Goal: Task Accomplishment & Management: Manage account settings

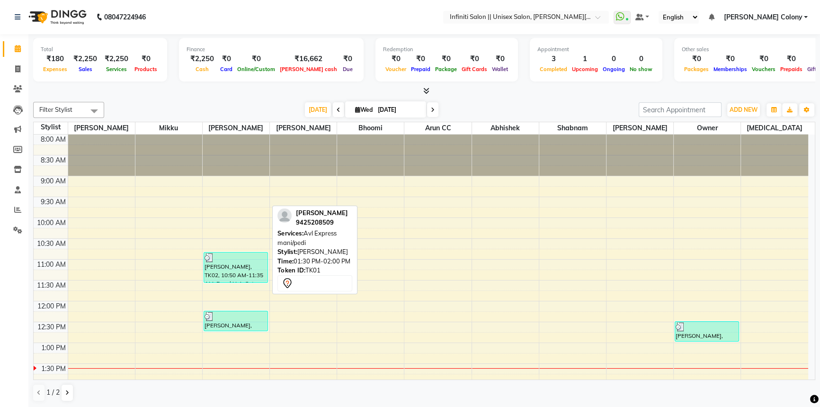
scroll to position [172, 0]
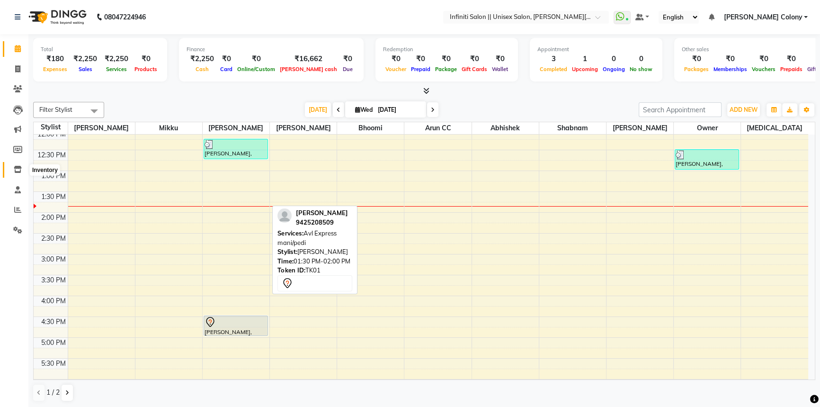
click at [14, 170] on icon at bounding box center [18, 169] width 8 height 7
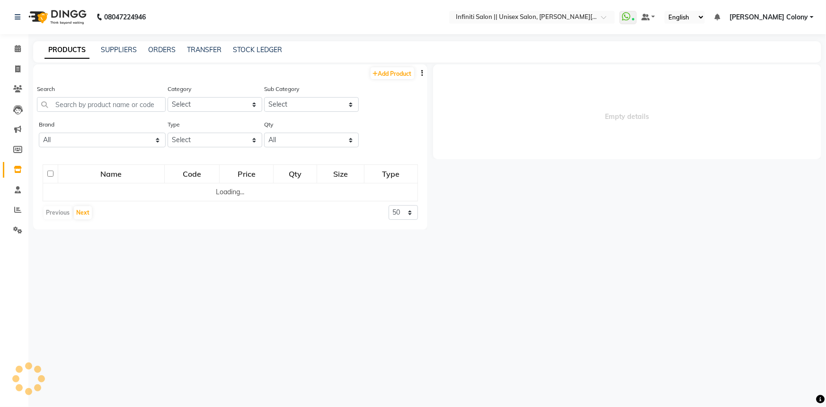
select select
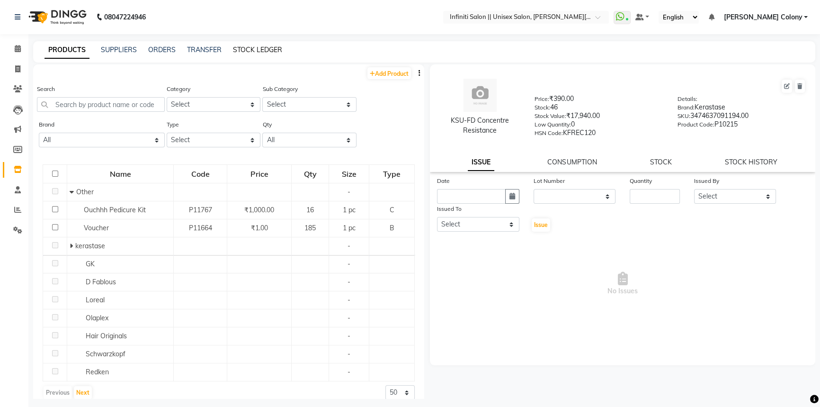
click at [241, 48] on link "STOCK LEDGER" at bounding box center [257, 49] width 49 height 9
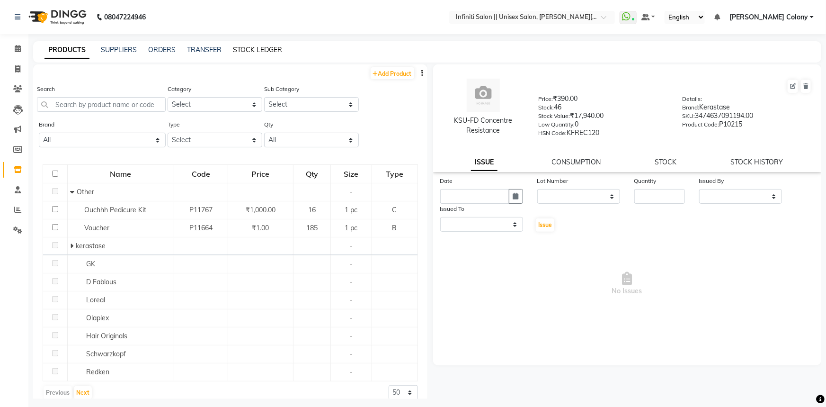
select select "all"
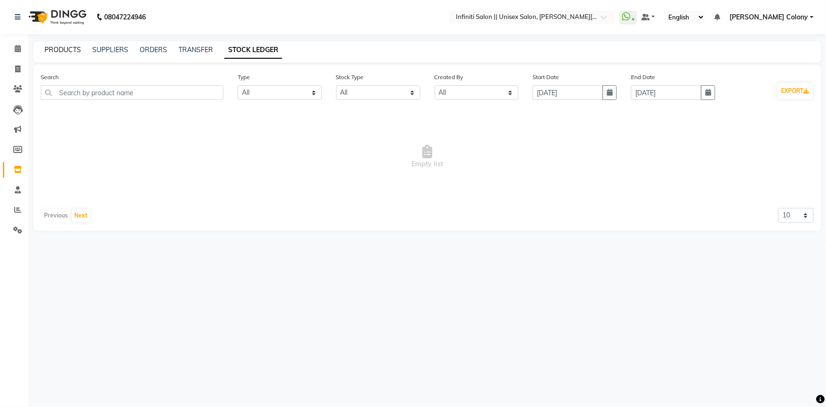
click at [66, 47] on link "PRODUCTS" at bounding box center [63, 49] width 36 height 9
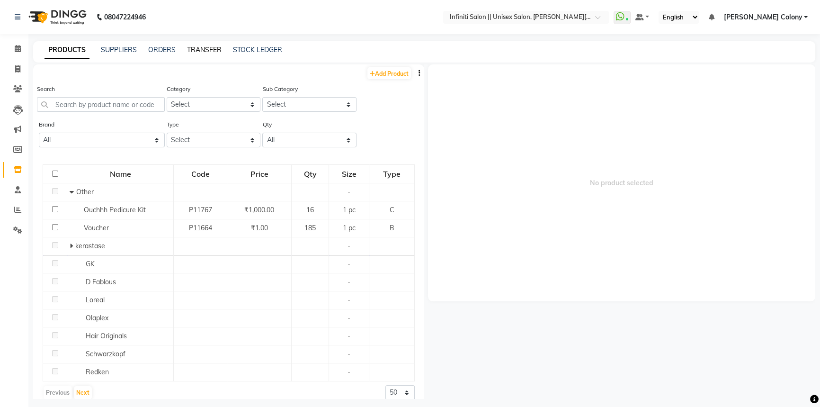
click at [199, 47] on link "TRANSFER" at bounding box center [204, 49] width 35 height 9
select select "sender"
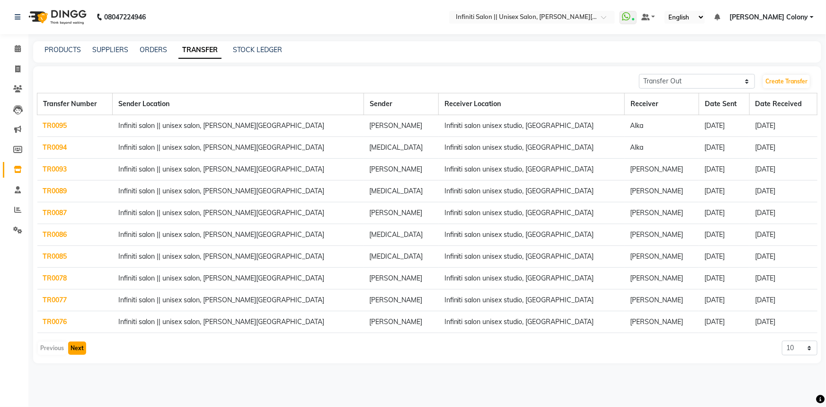
click at [75, 344] on button "Next" at bounding box center [77, 347] width 18 height 13
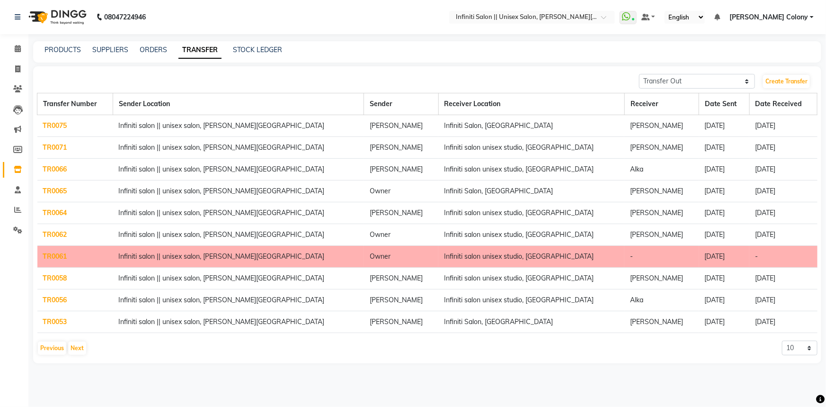
click at [66, 256] on link "TR0061" at bounding box center [55, 256] width 24 height 9
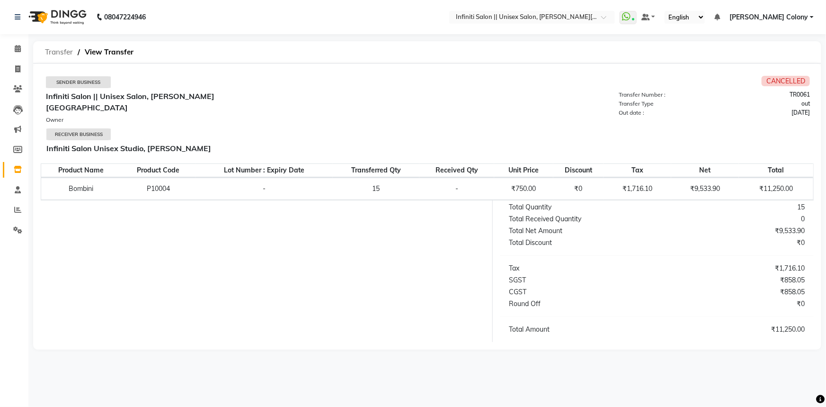
click at [50, 54] on span "Transfer" at bounding box center [58, 52] width 37 height 17
select select "sender"
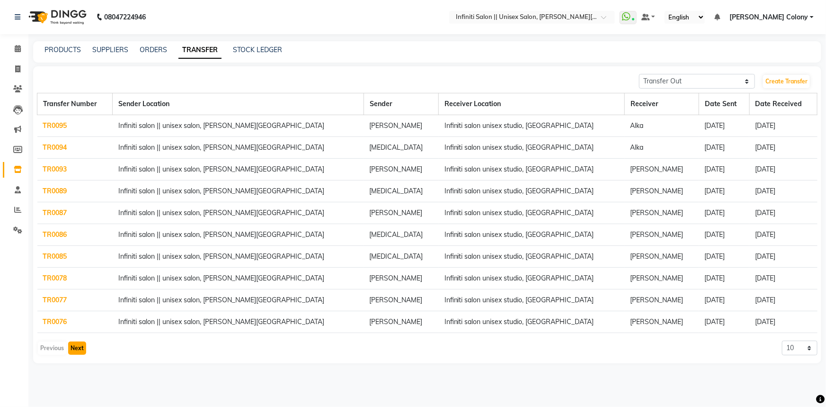
click at [70, 341] on button "Next" at bounding box center [77, 347] width 18 height 13
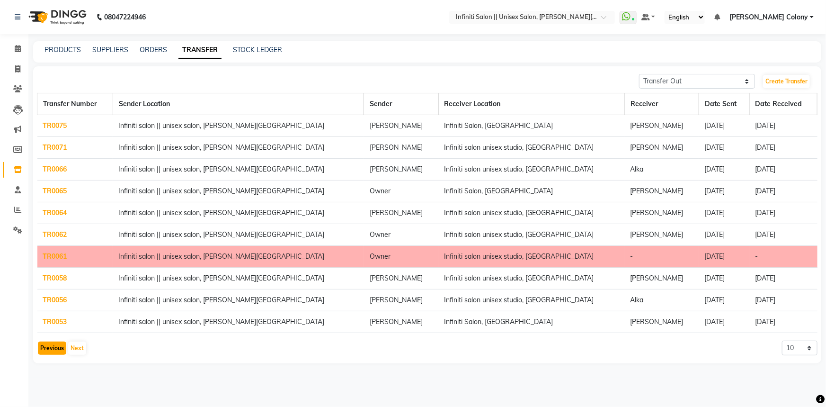
click at [54, 345] on button "Previous" at bounding box center [52, 347] width 28 height 13
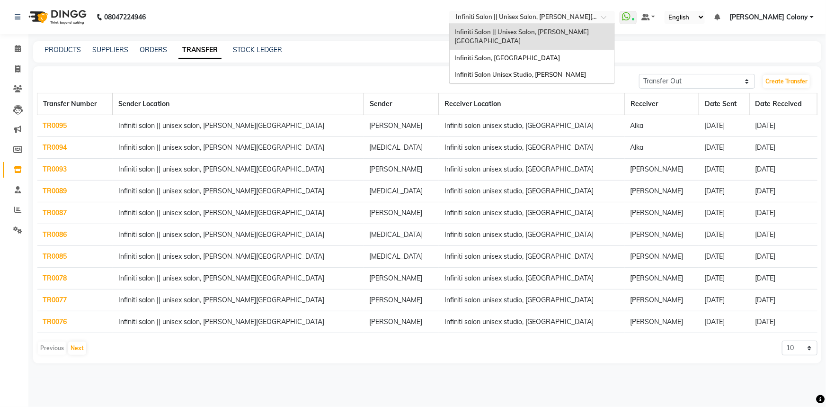
click at [541, 17] on input "text" at bounding box center [522, 17] width 137 height 9
click at [516, 71] on span "Infiniti Salon Unisex Studio, [PERSON_NAME]" at bounding box center [521, 75] width 132 height 8
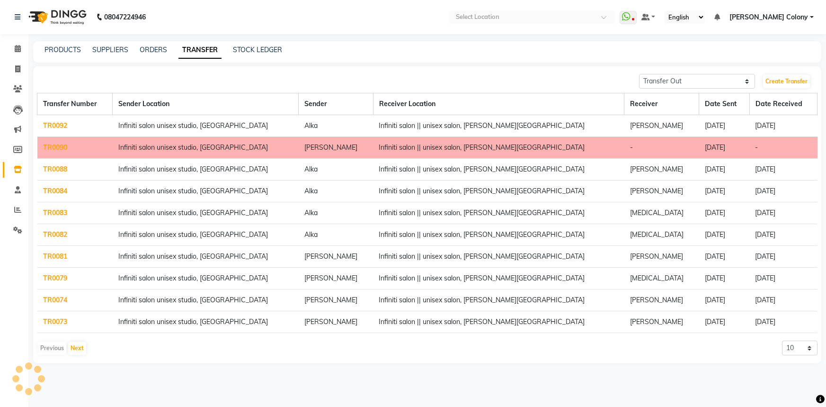
select select "sender"
click at [159, 146] on td "Infiniti salon unisex studio, [GEOGRAPHIC_DATA]" at bounding box center [206, 148] width 186 height 22
click at [170, 153] on td "Infiniti salon unisex studio, [GEOGRAPHIC_DATA]" at bounding box center [206, 148] width 186 height 22
click at [56, 146] on link "TR0090" at bounding box center [55, 147] width 24 height 9
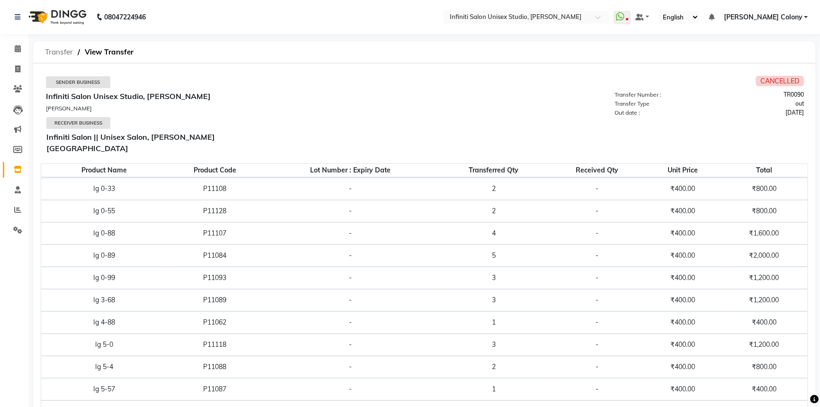
click at [64, 50] on span "Transfer" at bounding box center [58, 52] width 37 height 17
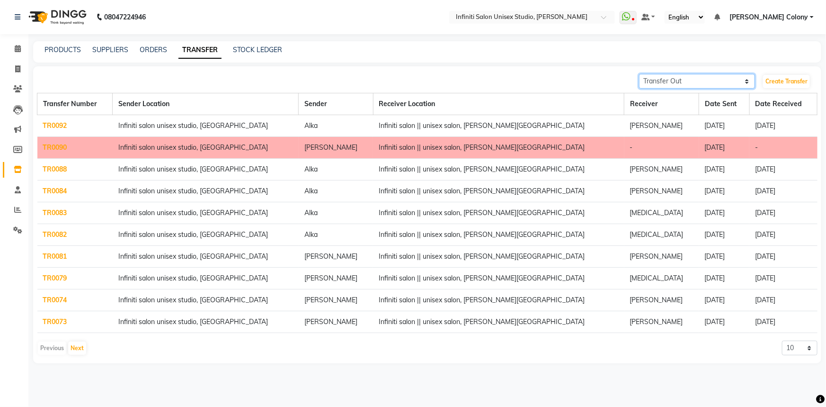
click at [675, 82] on select "Transfer In Transfer Out" at bounding box center [697, 81] width 116 height 15
select select "receiving"
click at [639, 74] on select "Transfer In Transfer Out" at bounding box center [697, 81] width 116 height 15
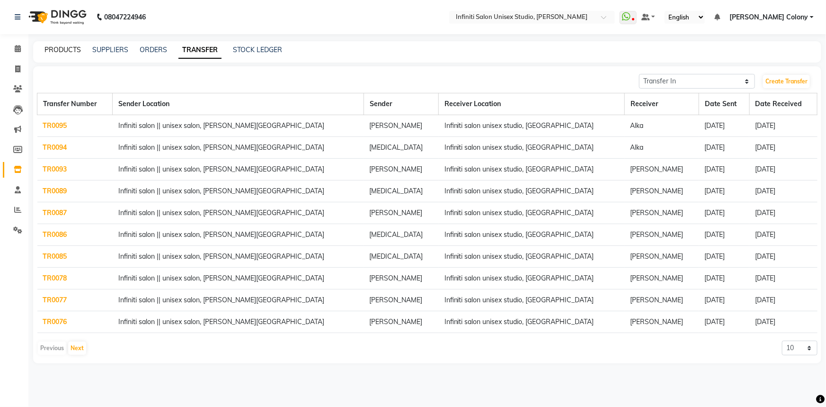
drag, startPoint x: 54, startPoint y: 53, endPoint x: 65, endPoint y: 63, distance: 15.1
click at [54, 53] on link "PRODUCTS" at bounding box center [63, 49] width 36 height 9
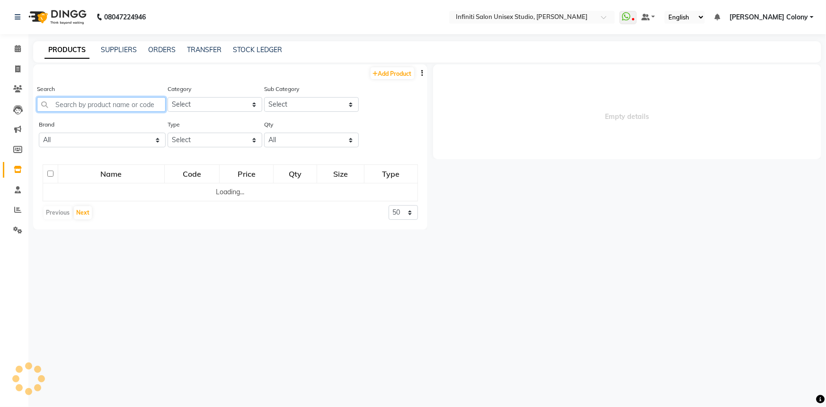
click at [113, 106] on input "text" at bounding box center [101, 104] width 129 height 15
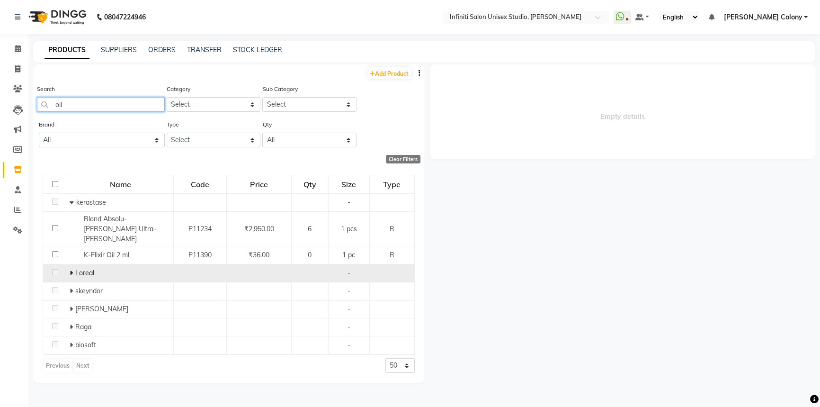
type input "oil"
click at [71, 269] on icon at bounding box center [71, 272] width 3 height 7
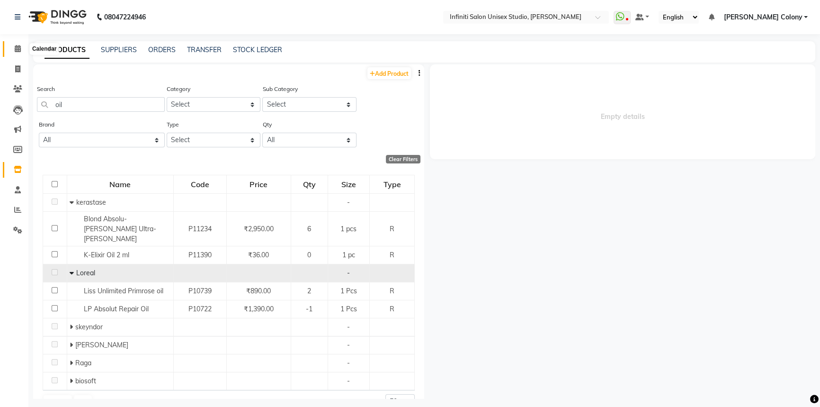
click at [15, 47] on icon at bounding box center [18, 48] width 6 height 7
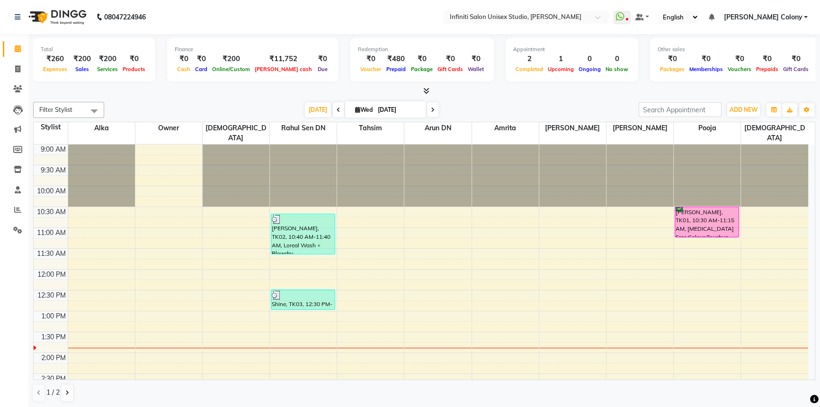
click at [421, 91] on span at bounding box center [425, 91] width 10 height 10
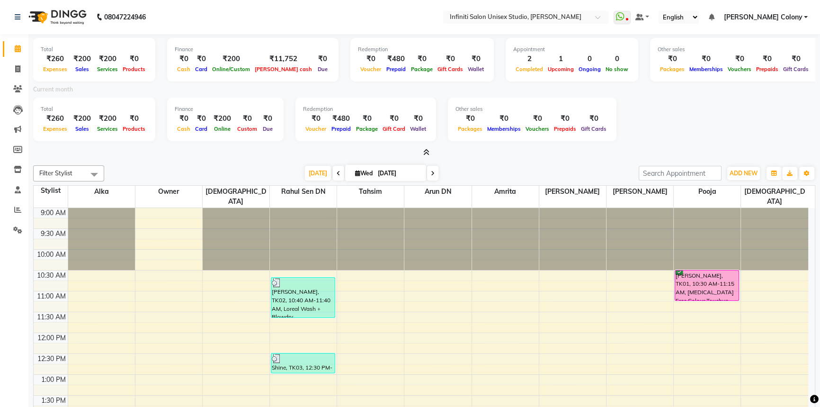
click at [427, 150] on icon at bounding box center [426, 152] width 6 height 7
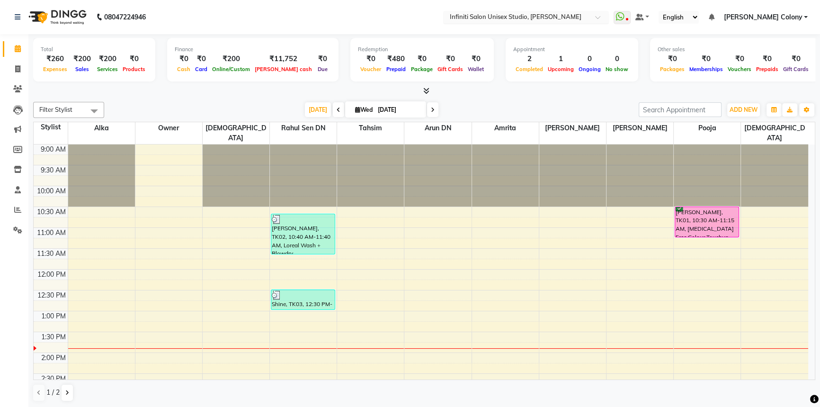
click at [560, 16] on input "text" at bounding box center [516, 17] width 137 height 9
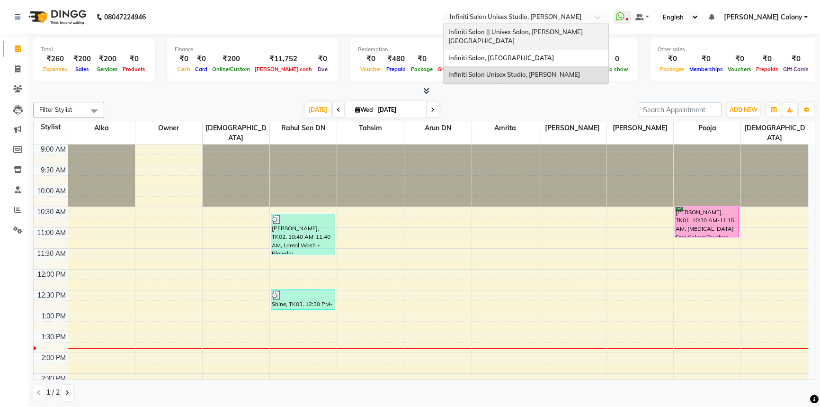
click at [530, 28] on span "Infiniti Salon || Unisex Salon, [PERSON_NAME][GEOGRAPHIC_DATA]" at bounding box center [515, 36] width 134 height 17
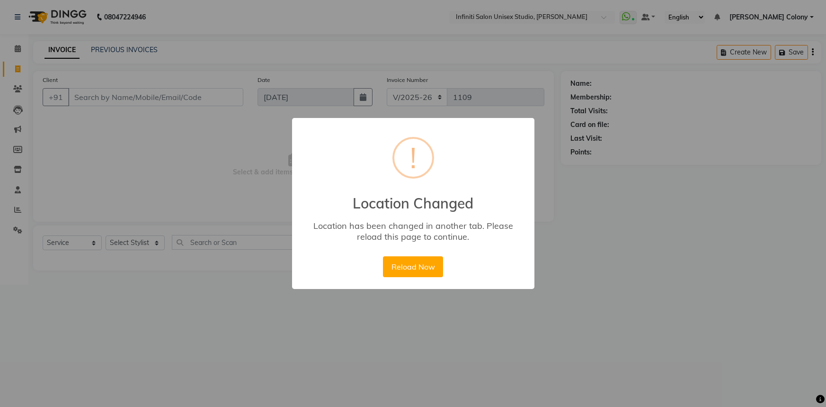
select select "8233"
select select "service"
click at [430, 273] on button "Reload Now" at bounding box center [413, 266] width 60 height 21
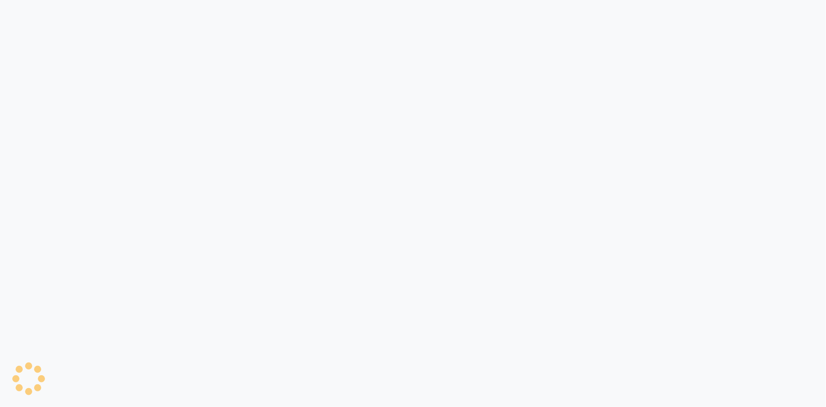
select select "6511"
select select "service"
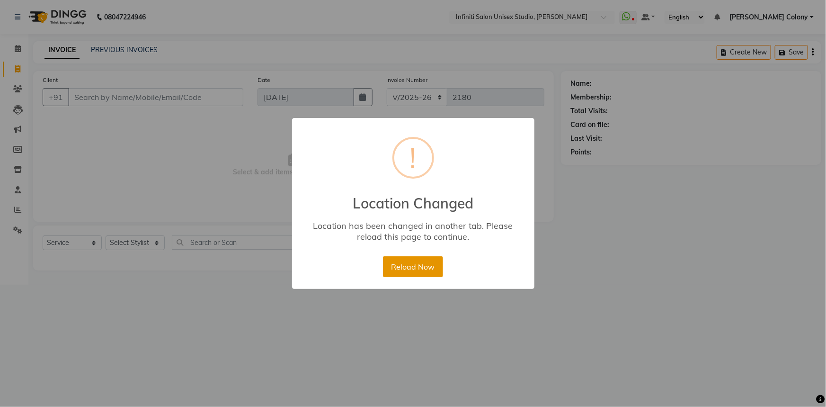
click at [416, 266] on button "Reload Now" at bounding box center [413, 266] width 60 height 21
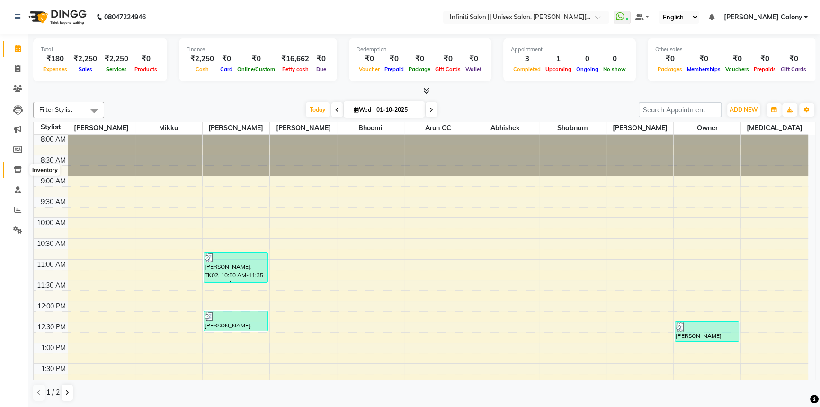
click at [21, 167] on icon at bounding box center [18, 169] width 8 height 7
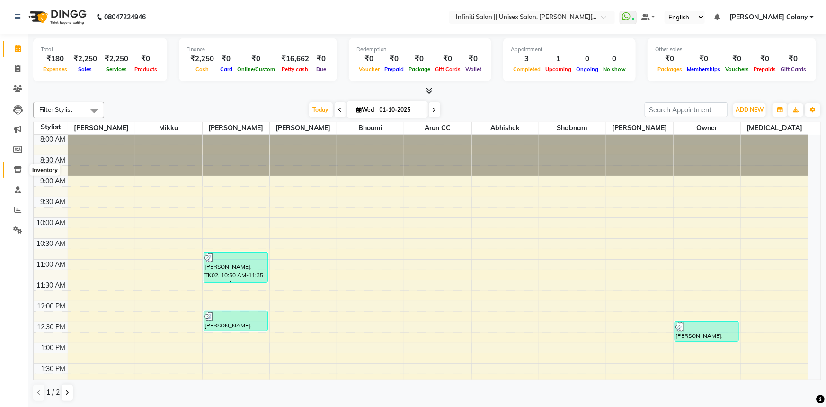
select select
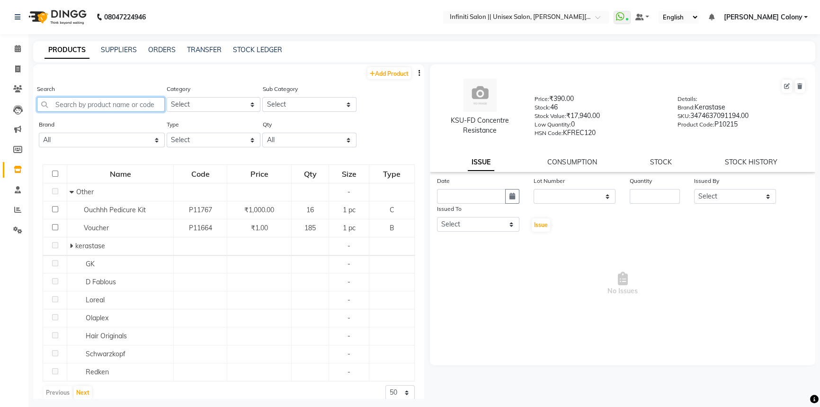
click at [104, 102] on input "text" at bounding box center [101, 104] width 128 height 15
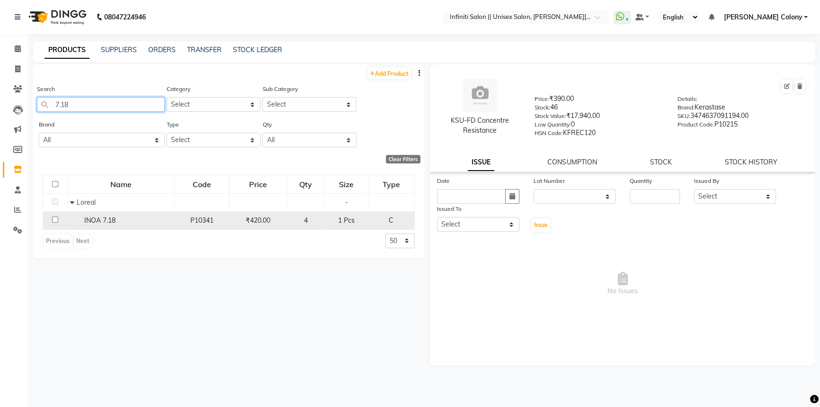
type input "7.18"
click at [95, 219] on span "INOA 7.18" at bounding box center [99, 220] width 31 height 9
select select
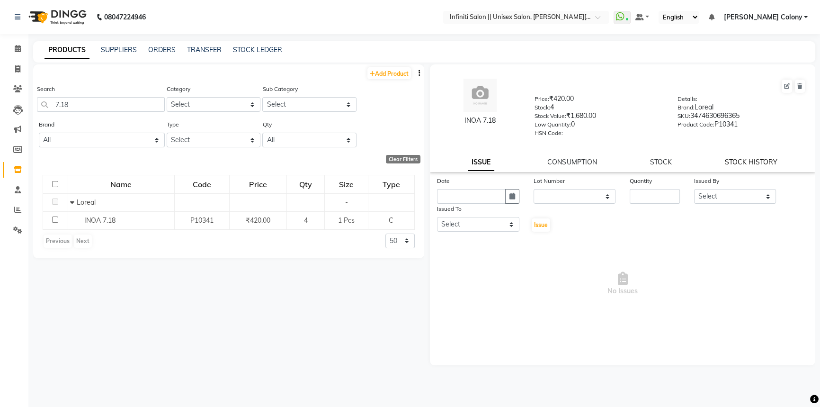
click at [744, 160] on link "STOCK HISTORY" at bounding box center [751, 162] width 53 height 9
select select "all"
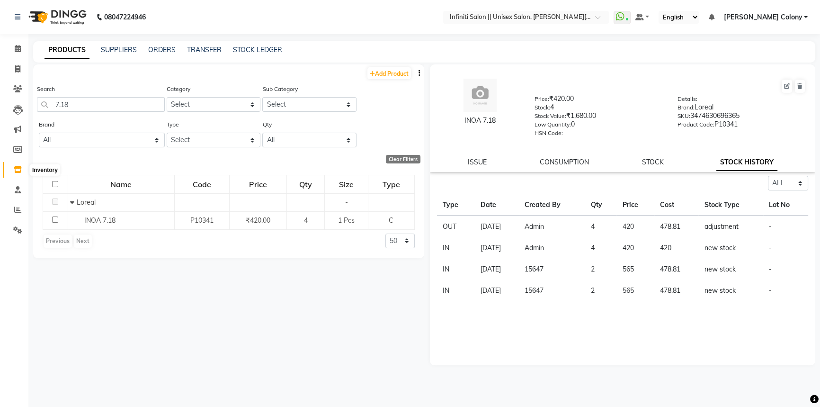
click at [15, 168] on icon at bounding box center [18, 169] width 8 height 7
click at [154, 47] on link "ORDERS" at bounding box center [161, 49] width 27 height 9
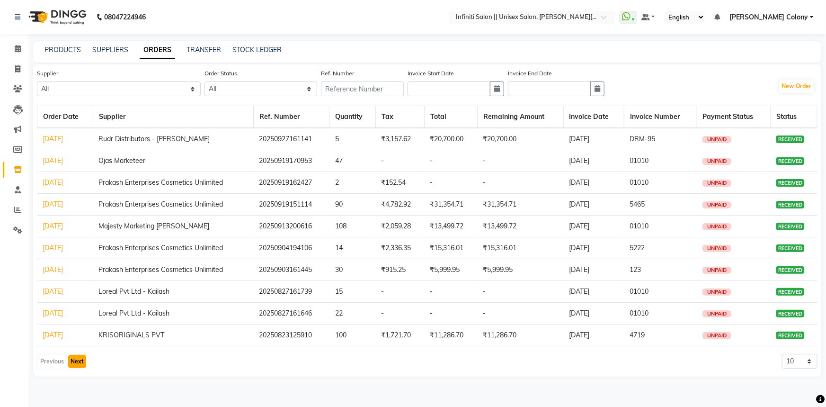
click at [78, 357] on button "Next" at bounding box center [77, 361] width 18 height 13
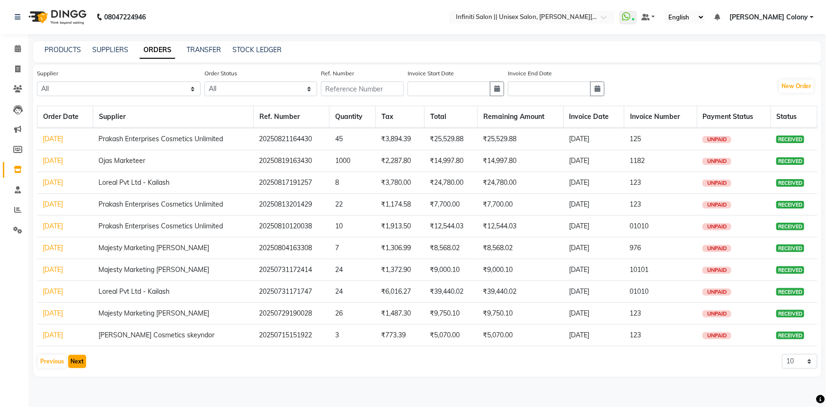
click at [80, 357] on button "Next" at bounding box center [77, 361] width 18 height 13
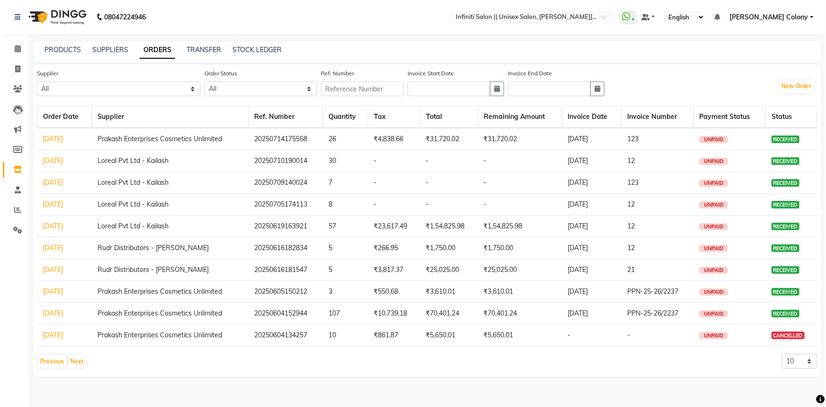
click at [58, 313] on link "[DATE]" at bounding box center [53, 313] width 20 height 9
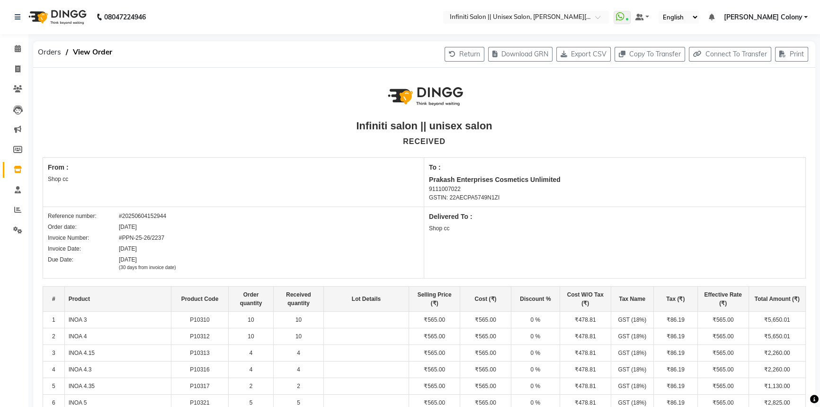
scroll to position [43, 0]
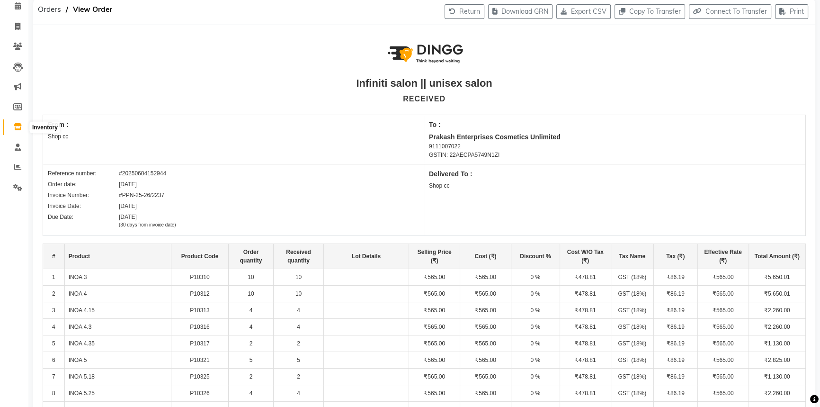
click at [18, 125] on icon at bounding box center [18, 126] width 8 height 7
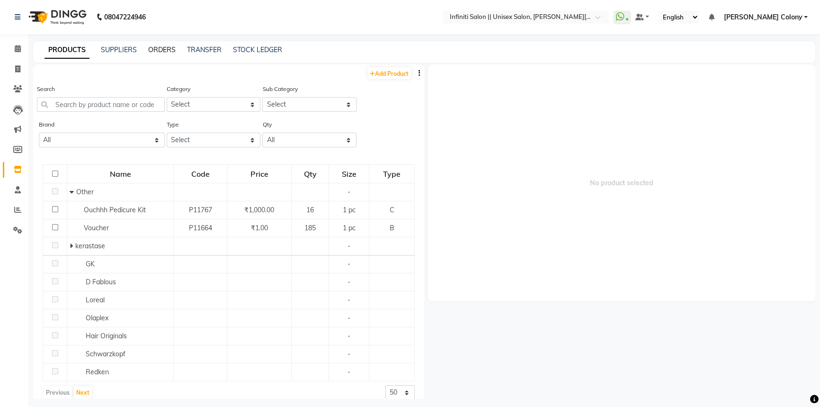
click at [158, 50] on link "ORDERS" at bounding box center [161, 49] width 27 height 9
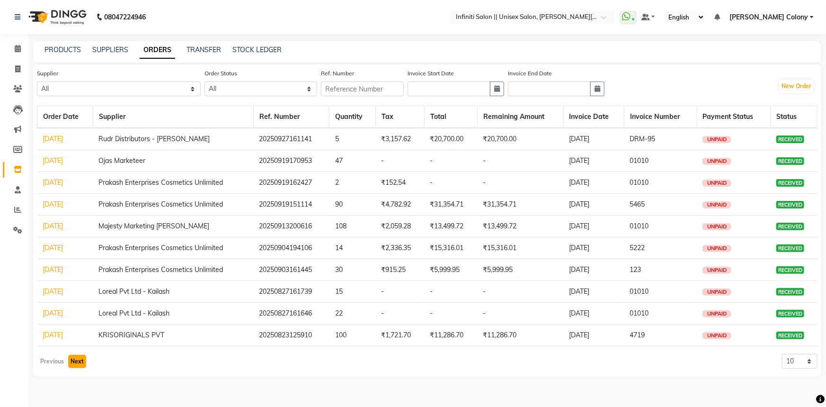
click at [77, 361] on button "Next" at bounding box center [77, 361] width 18 height 13
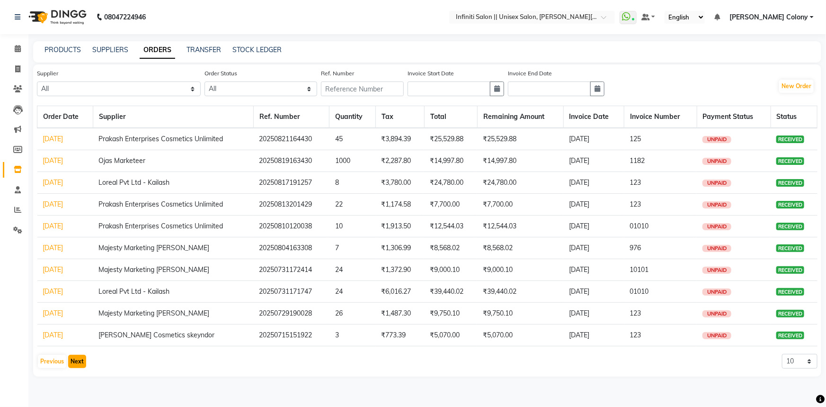
click at [77, 361] on button "Next" at bounding box center [77, 361] width 18 height 13
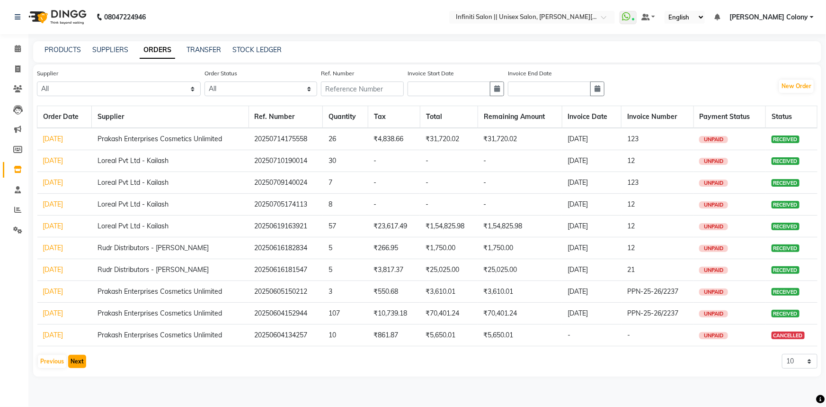
click at [79, 360] on button "Next" at bounding box center [77, 361] width 18 height 13
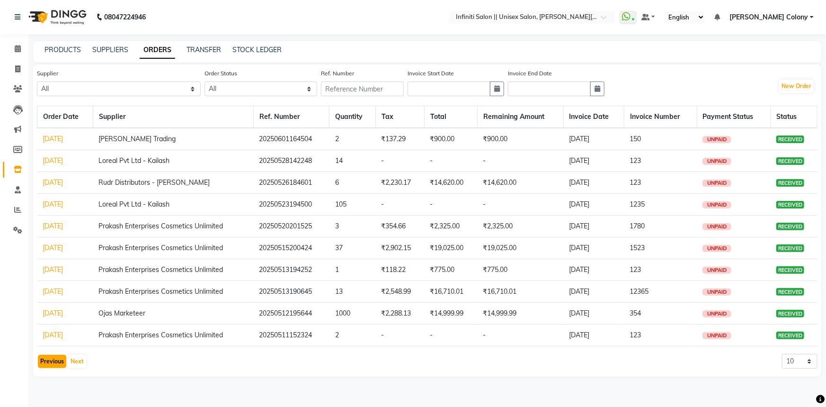
click at [52, 357] on button "Previous" at bounding box center [52, 361] width 28 height 13
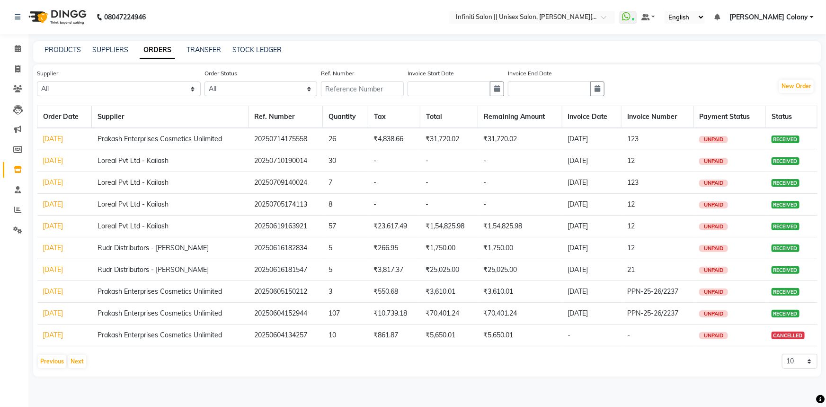
click at [63, 333] on link "[DATE]" at bounding box center [53, 334] width 20 height 9
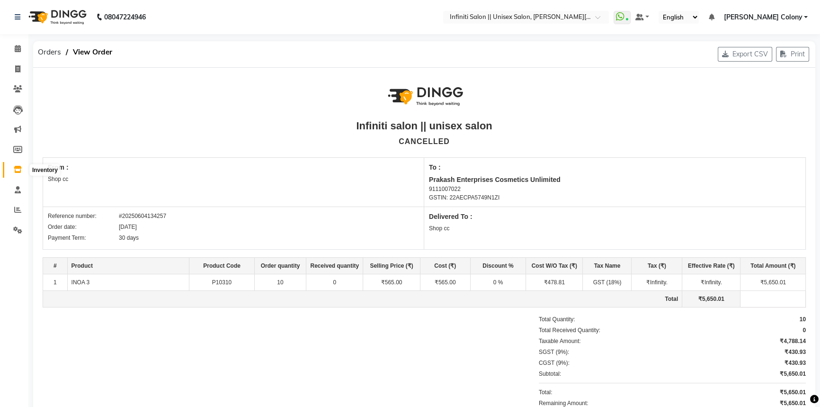
click at [18, 167] on icon at bounding box center [18, 169] width 8 height 7
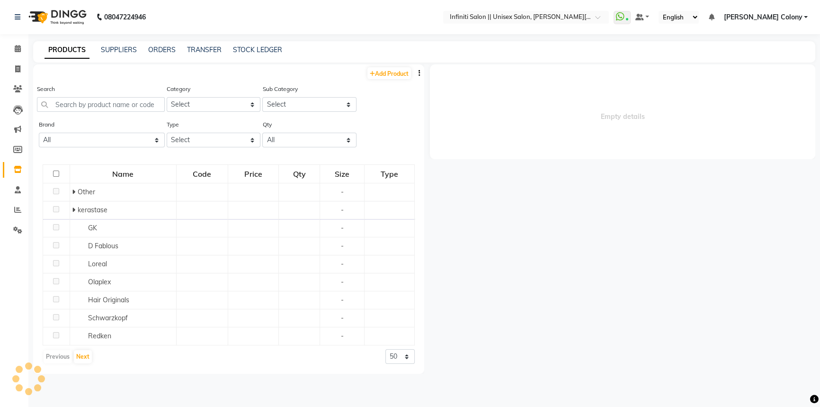
select select
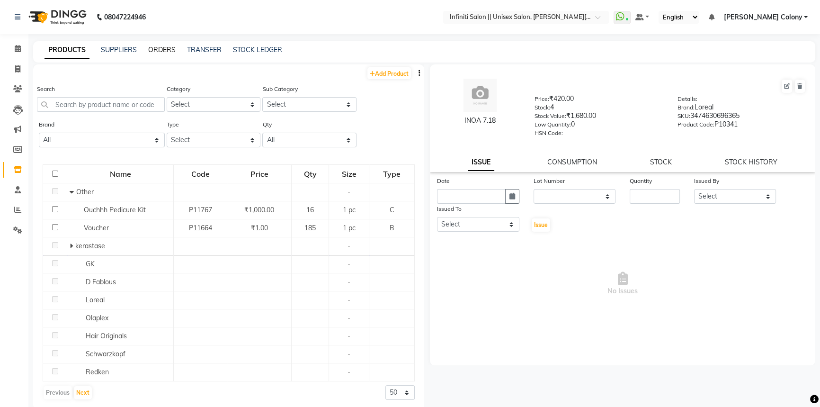
click at [162, 49] on link "ORDERS" at bounding box center [161, 49] width 27 height 9
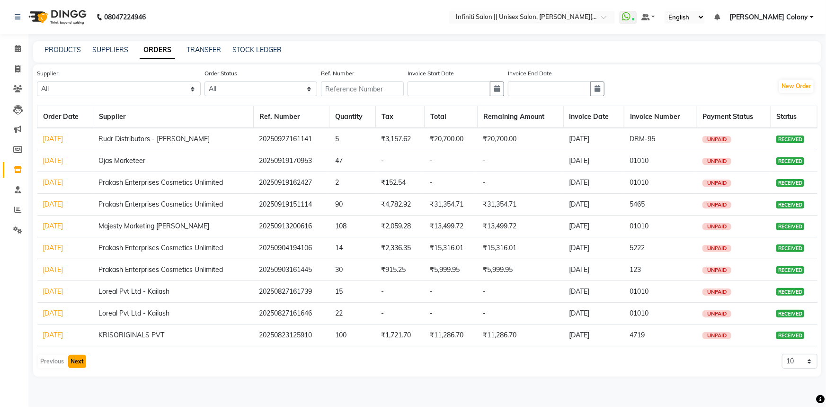
click at [80, 357] on button "Next" at bounding box center [77, 361] width 18 height 13
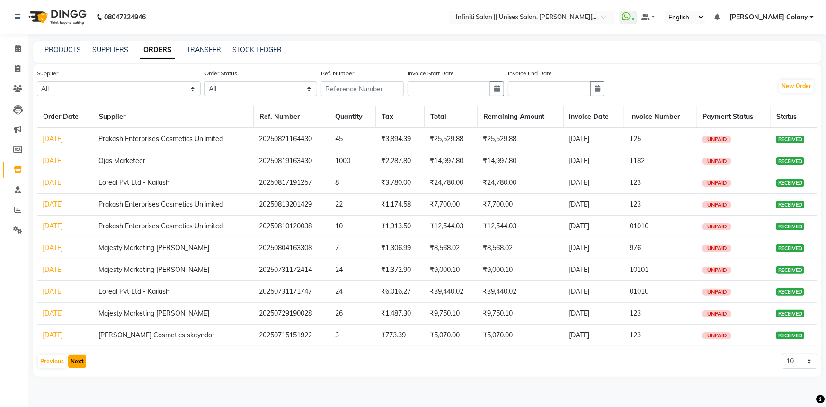
click at [78, 362] on button "Next" at bounding box center [77, 361] width 18 height 13
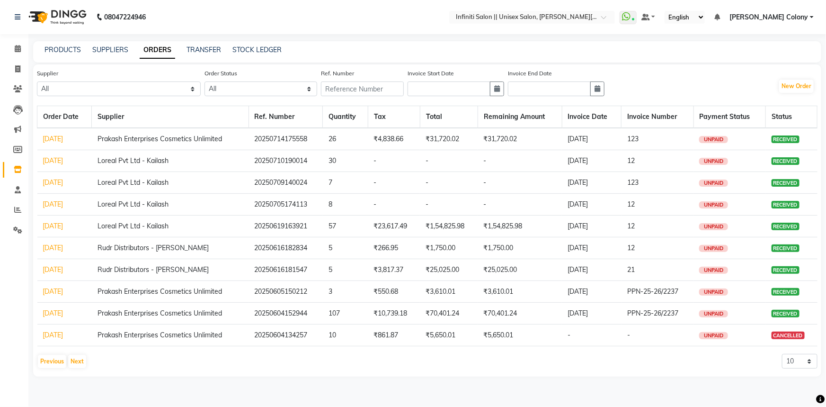
click at [63, 312] on link "[DATE]" at bounding box center [53, 313] width 20 height 9
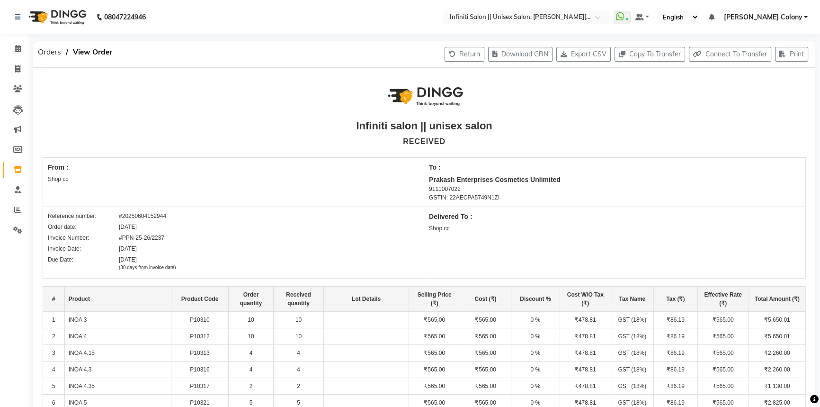
click at [17, 168] on icon at bounding box center [18, 169] width 8 height 7
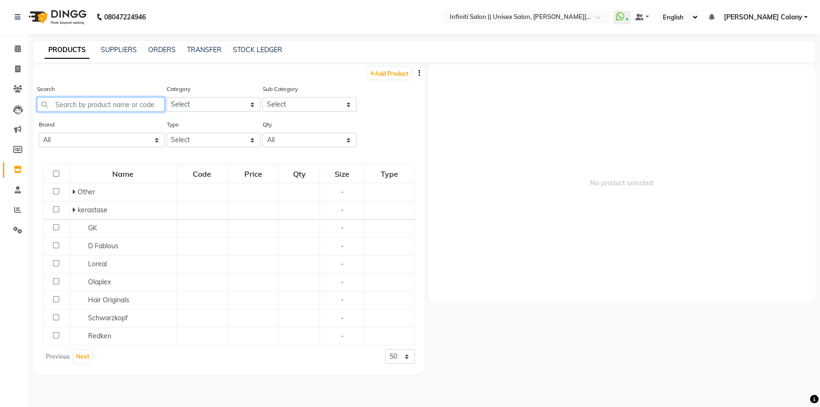
click at [66, 108] on input "text" at bounding box center [101, 104] width 128 height 15
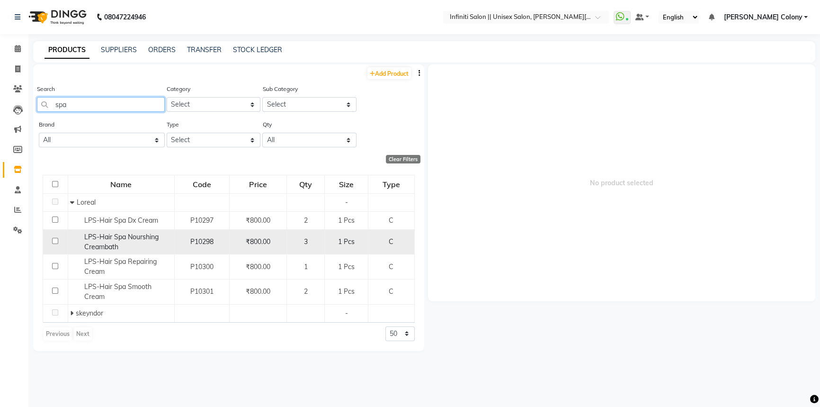
type input "spa"
click at [113, 245] on span "LPS-Hair Spa Nourshing Creambath" at bounding box center [121, 241] width 74 height 18
select select
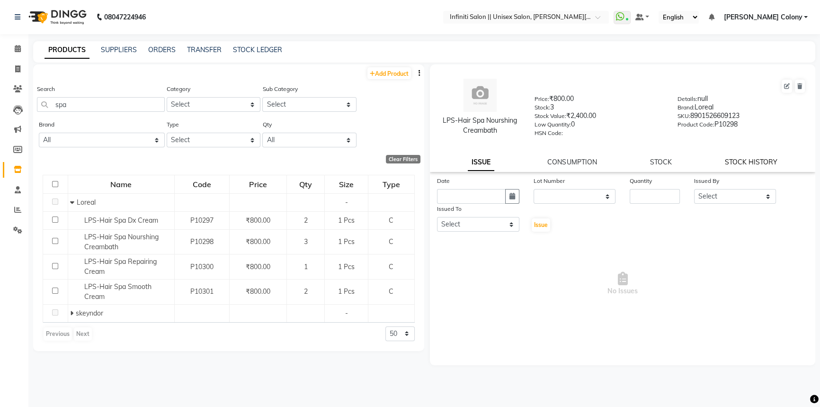
click at [736, 161] on link "STOCK HISTORY" at bounding box center [751, 162] width 53 height 9
select select "all"
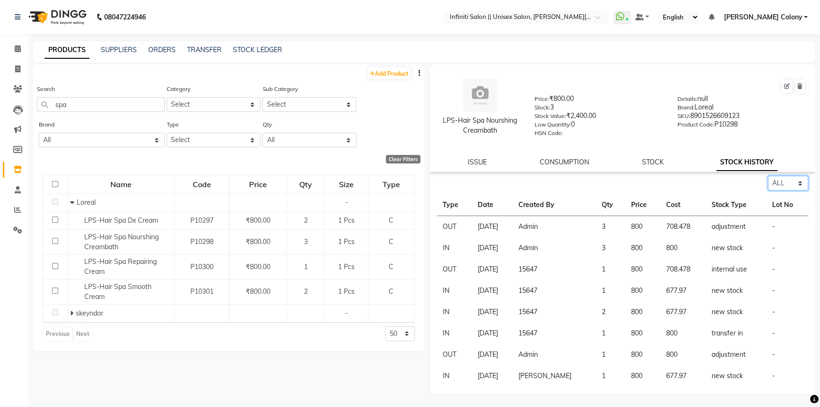
click at [786, 184] on select "Select ALL IN OUT" at bounding box center [788, 183] width 40 height 15
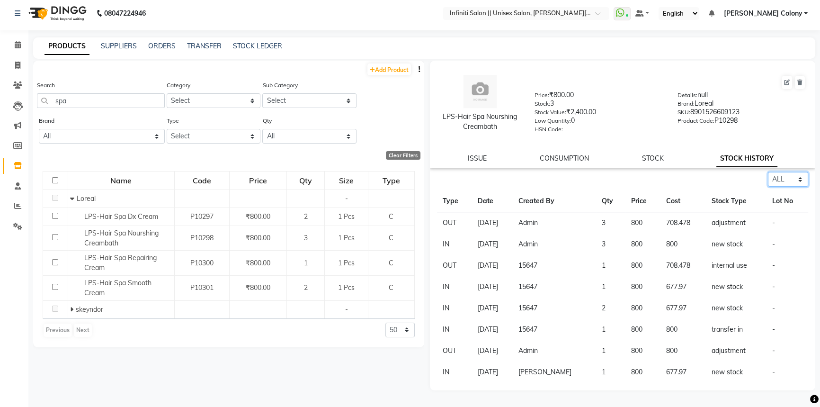
scroll to position [6, 0]
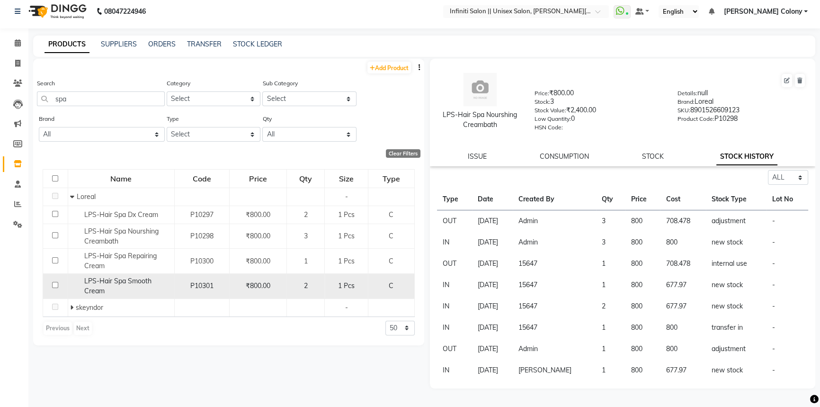
click at [103, 284] on span "LPS-Hair Spa Smooth Cream" at bounding box center [117, 286] width 67 height 18
select select "all"
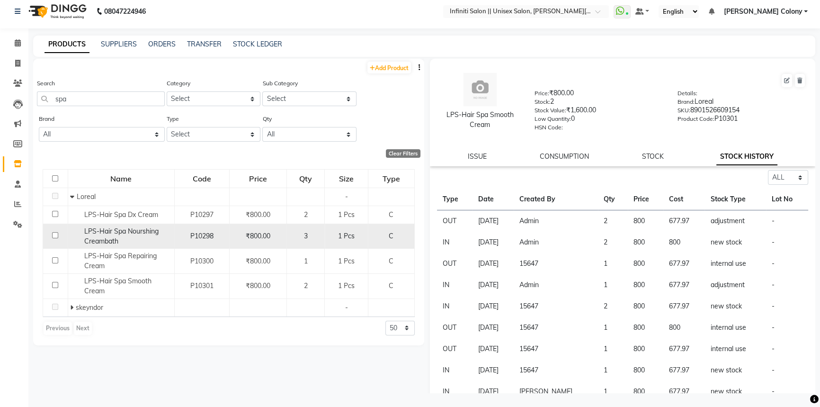
click at [103, 231] on span "LPS-Hair Spa Nourshing Creambath" at bounding box center [121, 236] width 74 height 18
select select "all"
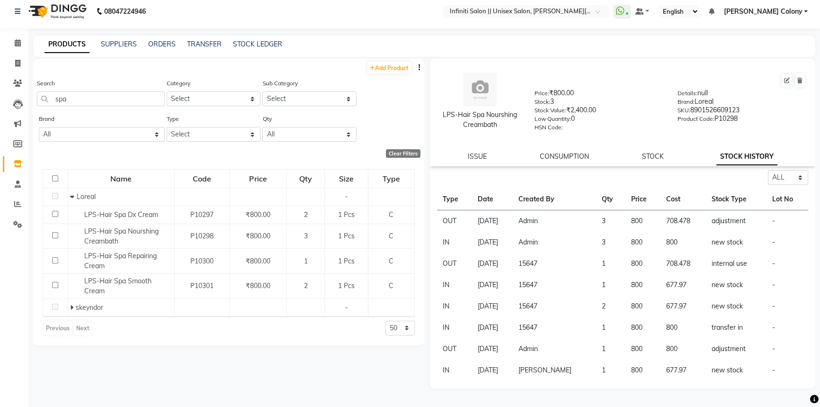
click at [157, 39] on div "ORDERS" at bounding box center [161, 44] width 27 height 10
click at [163, 45] on link "ORDERS" at bounding box center [161, 44] width 27 height 9
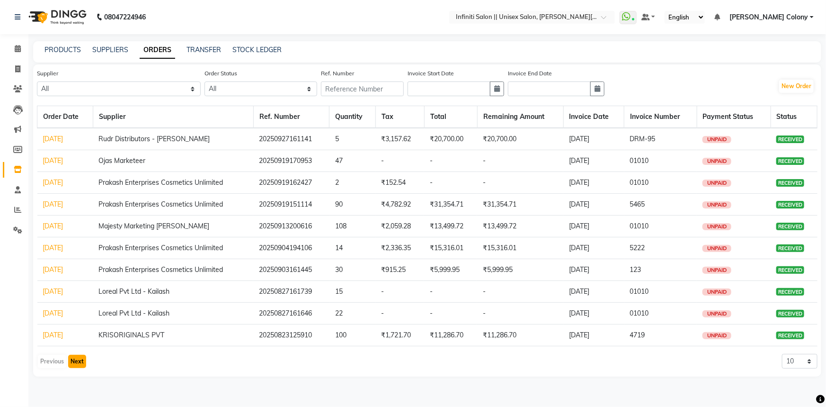
click at [71, 355] on button "Next" at bounding box center [77, 361] width 18 height 13
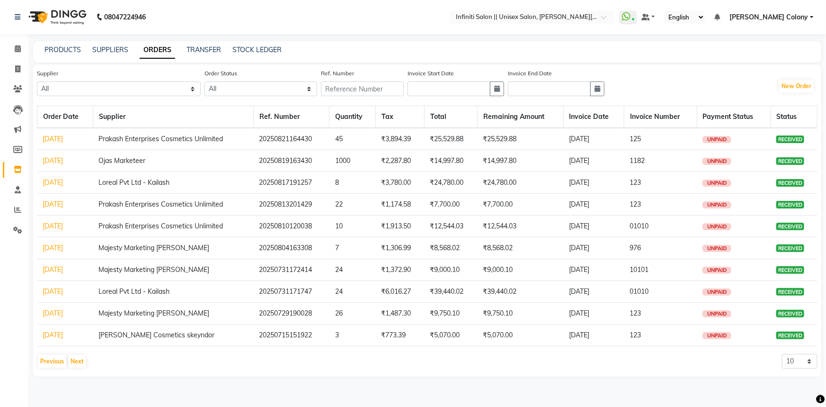
click at [116, 227] on td "Prakash Enterprises Cosmetics Unlimited" at bounding box center [173, 226] width 161 height 22
click at [63, 227] on link "[DATE]" at bounding box center [53, 226] width 20 height 9
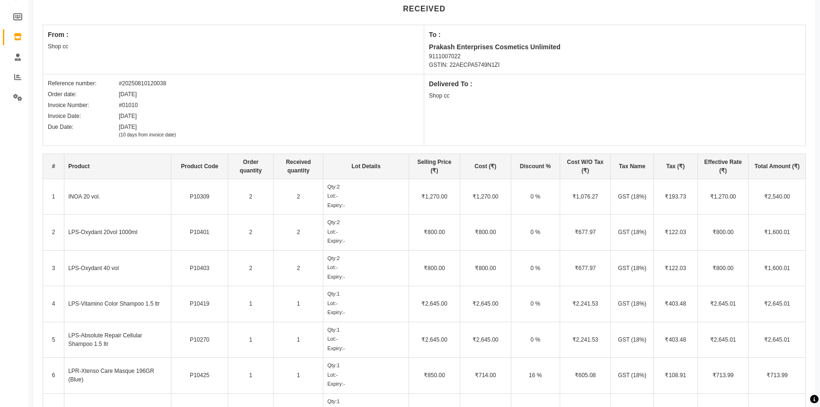
scroll to position [129, 0]
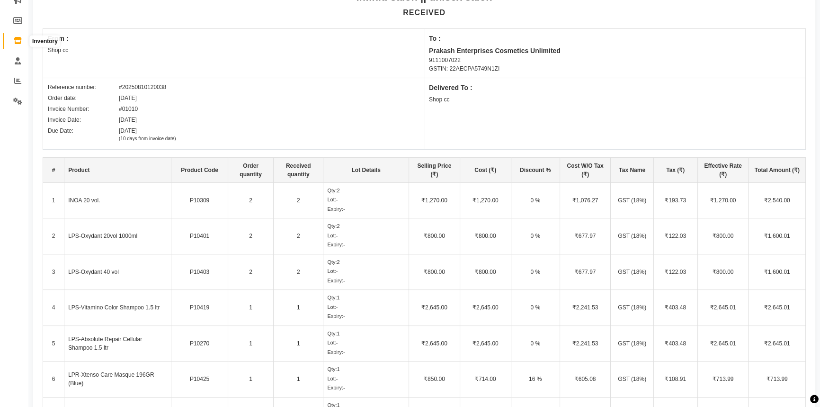
click at [22, 39] on span at bounding box center [17, 41] width 17 height 11
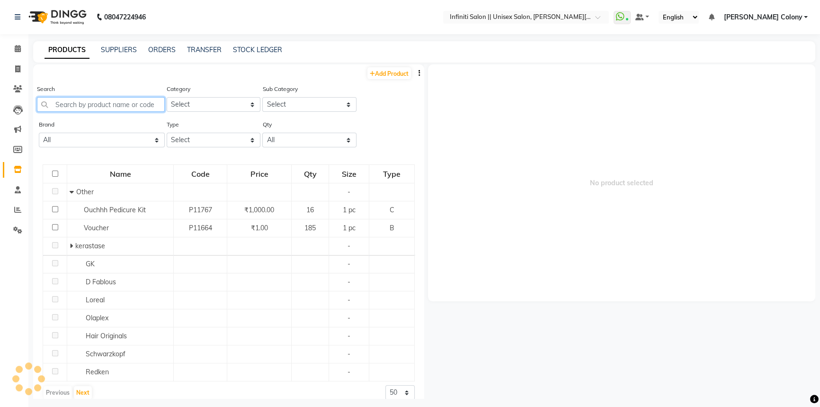
click at [99, 103] on input "text" at bounding box center [101, 104] width 128 height 15
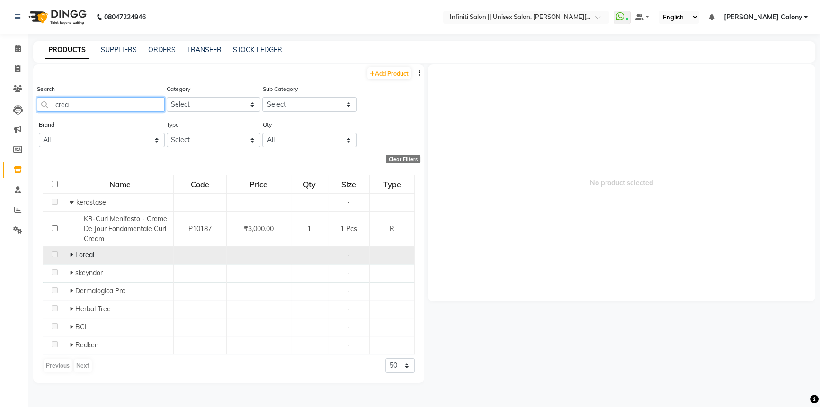
type input "crea"
click at [70, 251] on span at bounding box center [71, 254] width 3 height 9
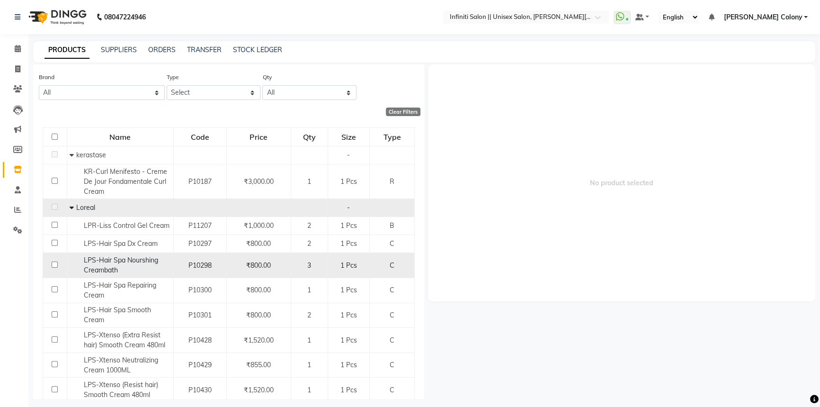
scroll to position [129, 0]
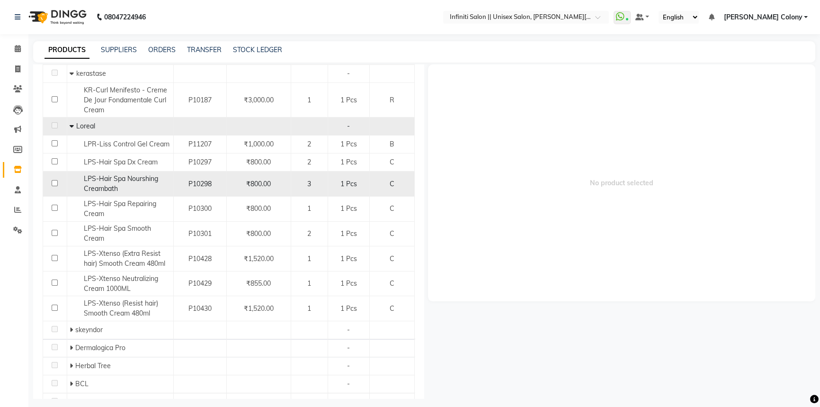
click at [149, 180] on span "LPS-Hair Spa Nourshing Creambath" at bounding box center [121, 183] width 74 height 18
select select
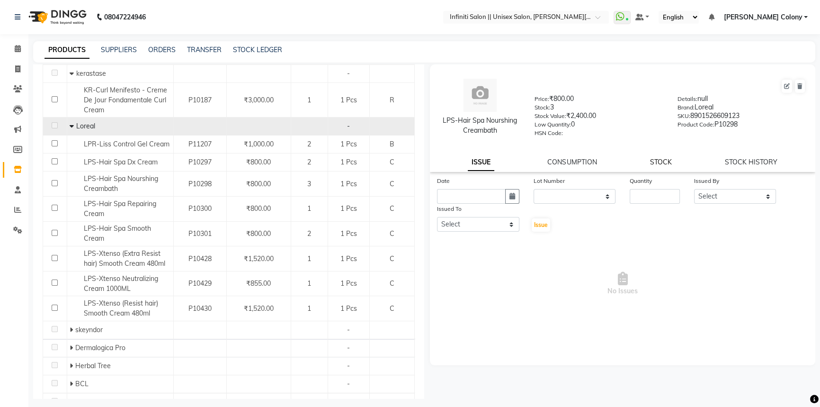
click at [659, 164] on link "STOCK" at bounding box center [661, 162] width 22 height 9
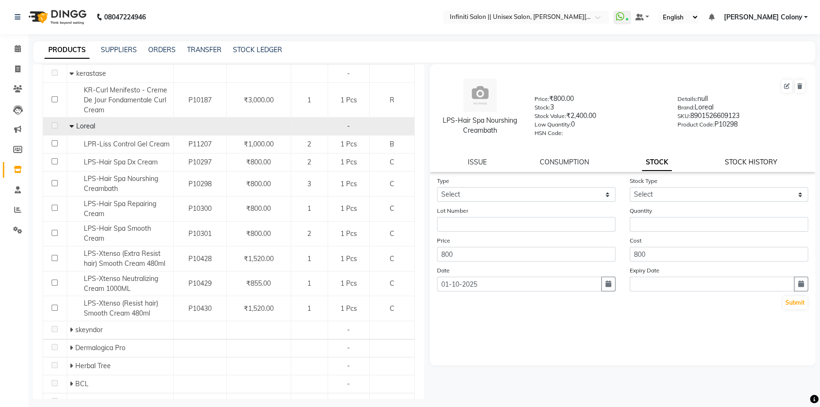
click at [734, 161] on link "STOCK HISTORY" at bounding box center [751, 162] width 53 height 9
select select "all"
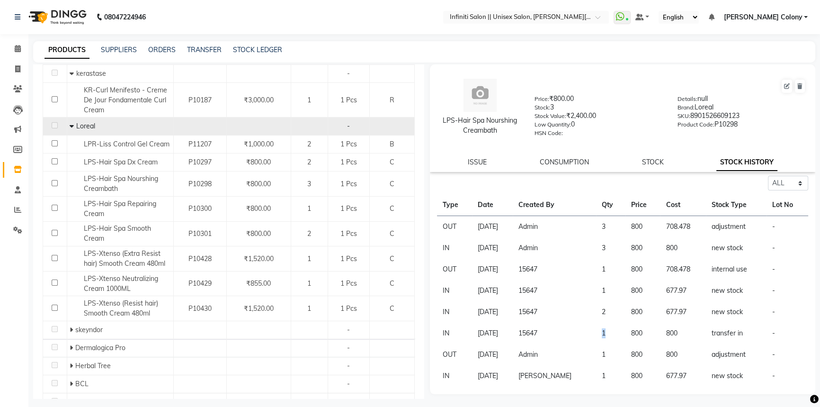
drag, startPoint x: 598, startPoint y: 337, endPoint x: 614, endPoint y: 334, distance: 16.3
click at [611, 334] on td "1" at bounding box center [610, 332] width 29 height 21
click at [19, 47] on icon at bounding box center [18, 48] width 6 height 7
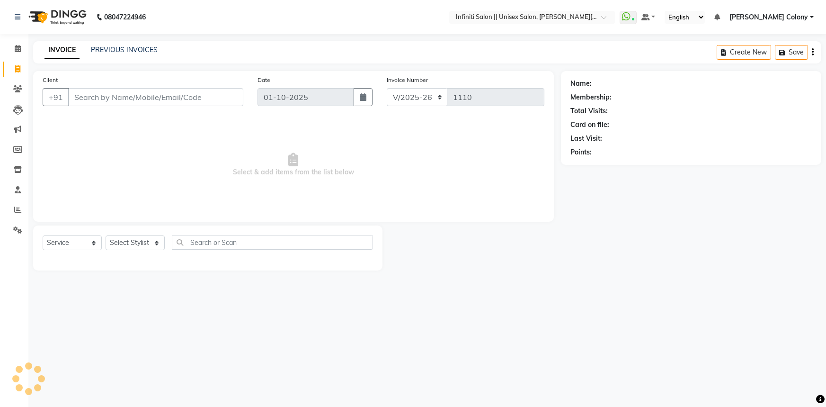
select select "8233"
select select "service"
click at [19, 167] on icon at bounding box center [18, 169] width 8 height 7
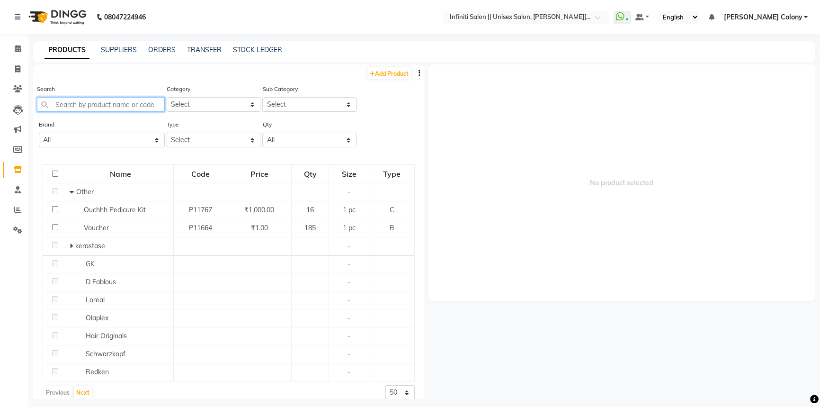
click at [78, 106] on input "text" at bounding box center [101, 104] width 128 height 15
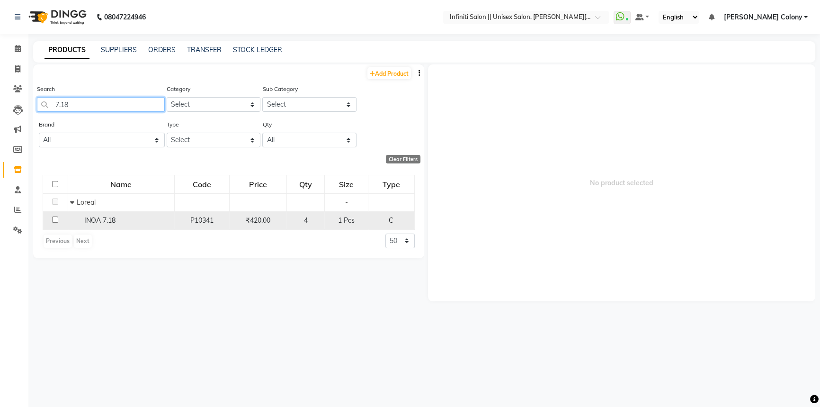
type input "7.18"
click at [93, 222] on span "INOA 7.18" at bounding box center [99, 220] width 31 height 9
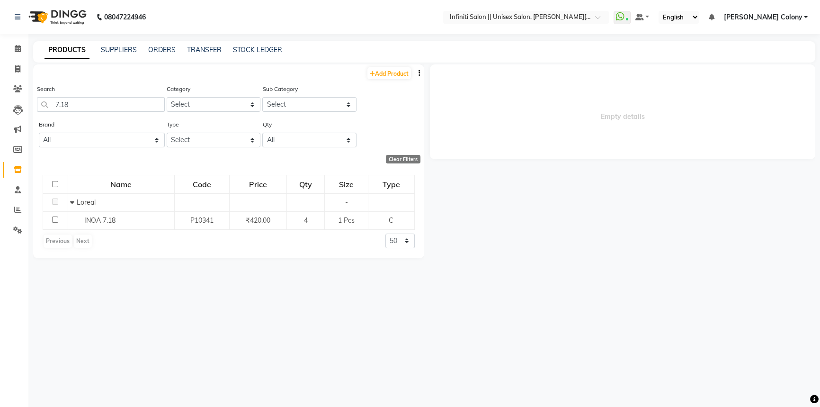
select select
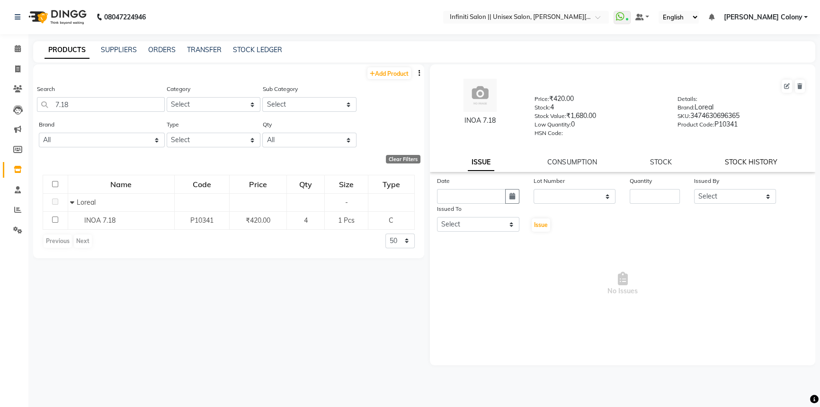
click at [731, 161] on link "STOCK HISTORY" at bounding box center [751, 162] width 53 height 9
select select "all"
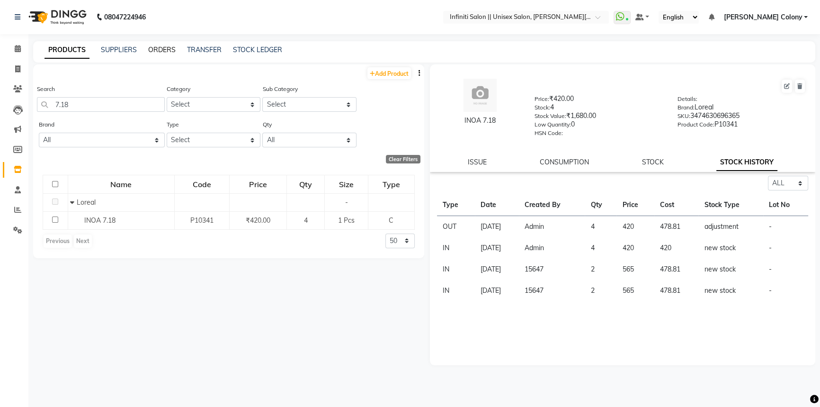
click at [169, 50] on link "ORDERS" at bounding box center [161, 49] width 27 height 9
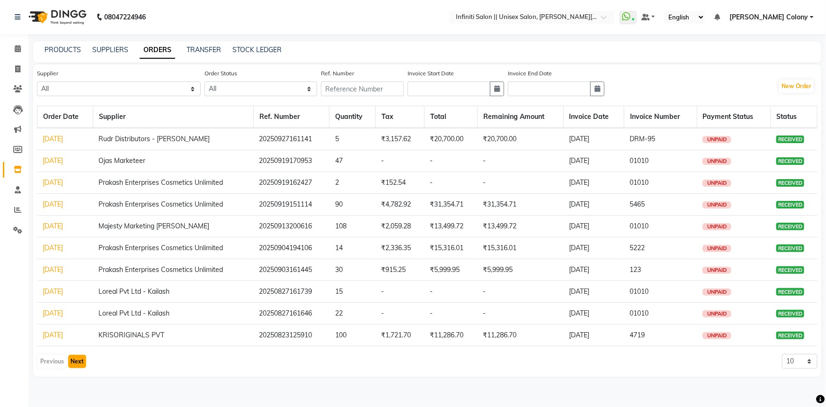
click at [71, 362] on button "Next" at bounding box center [77, 361] width 18 height 13
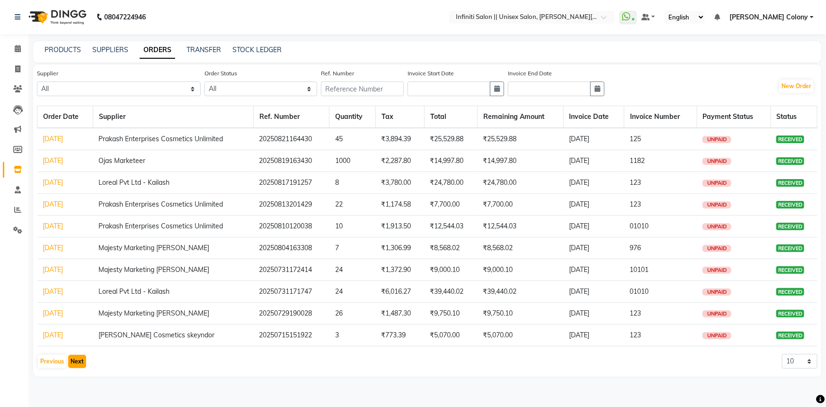
click at [74, 364] on button "Next" at bounding box center [77, 361] width 18 height 13
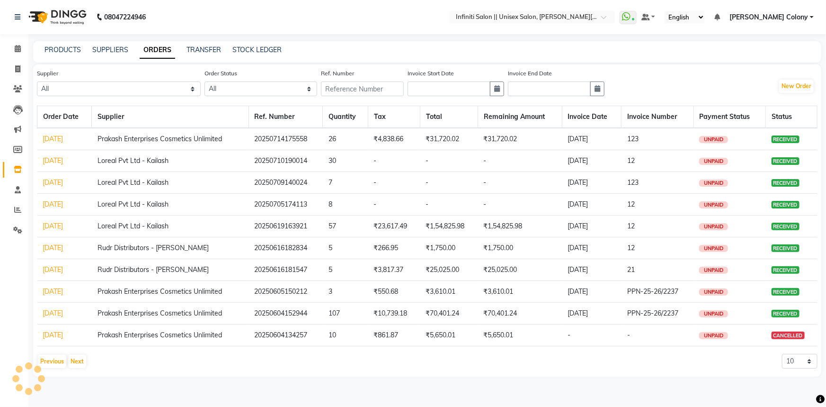
click at [63, 142] on link "[DATE]" at bounding box center [53, 138] width 20 height 9
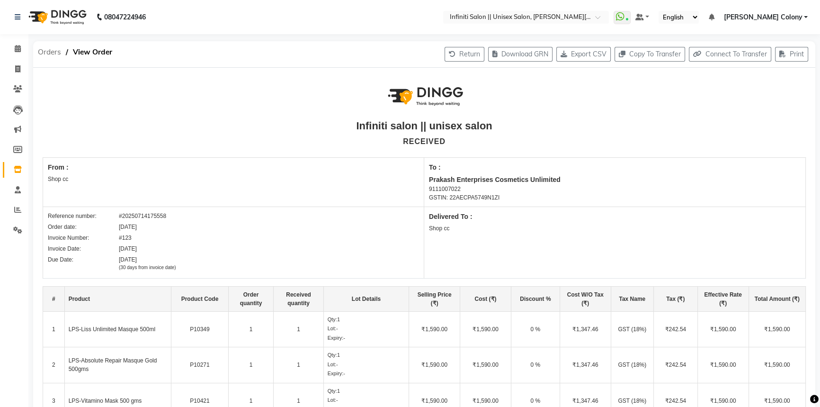
click at [45, 52] on span "Orders" at bounding box center [49, 52] width 33 height 17
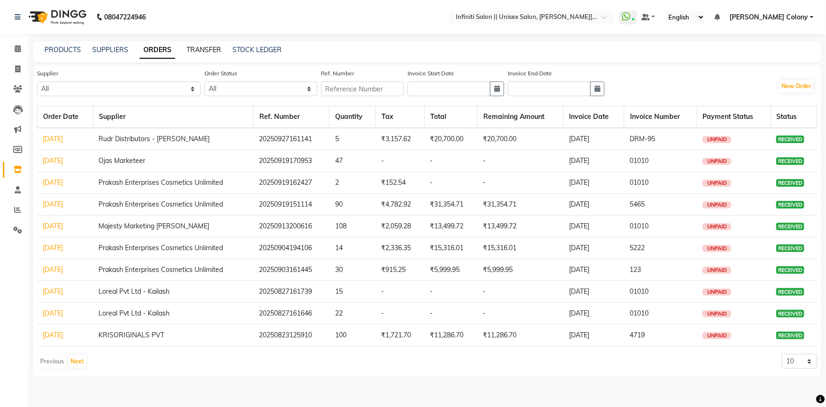
click at [198, 47] on link "TRANSFER" at bounding box center [204, 49] width 35 height 9
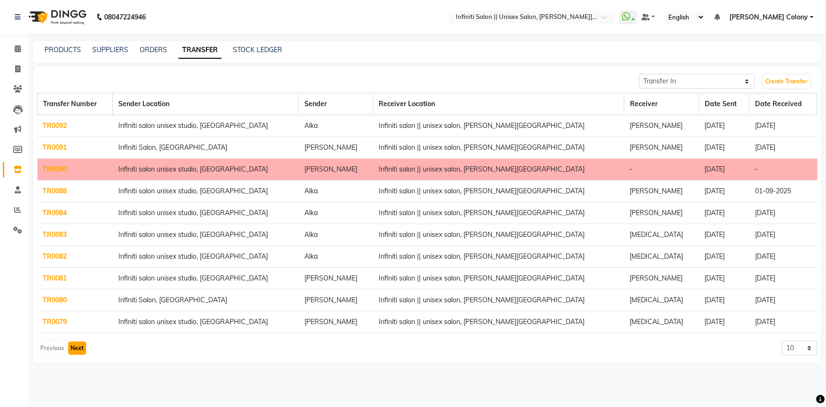
click at [82, 350] on button "Next" at bounding box center [77, 347] width 18 height 13
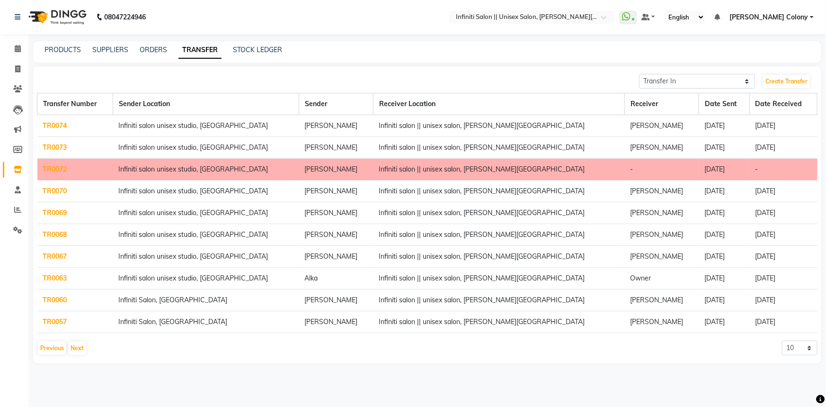
click at [48, 143] on link "TR0073" at bounding box center [55, 147] width 24 height 9
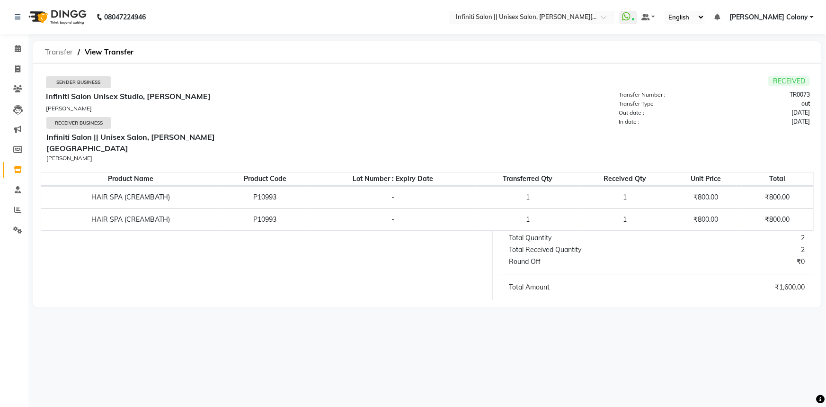
click at [62, 53] on span "Transfer" at bounding box center [58, 52] width 37 height 17
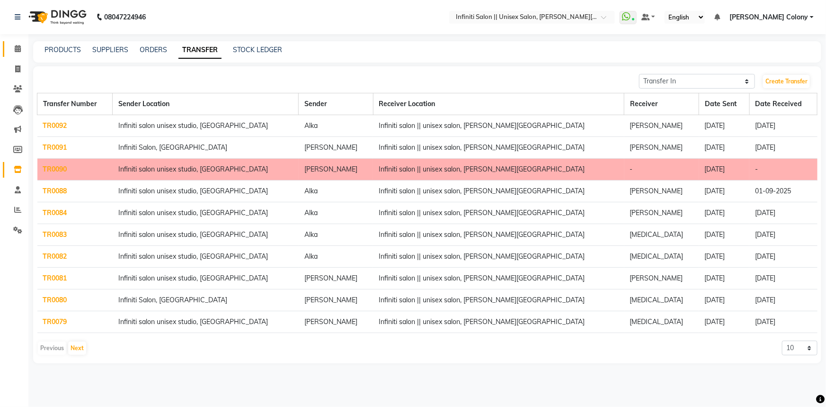
click at [20, 46] on icon at bounding box center [18, 48] width 6 height 7
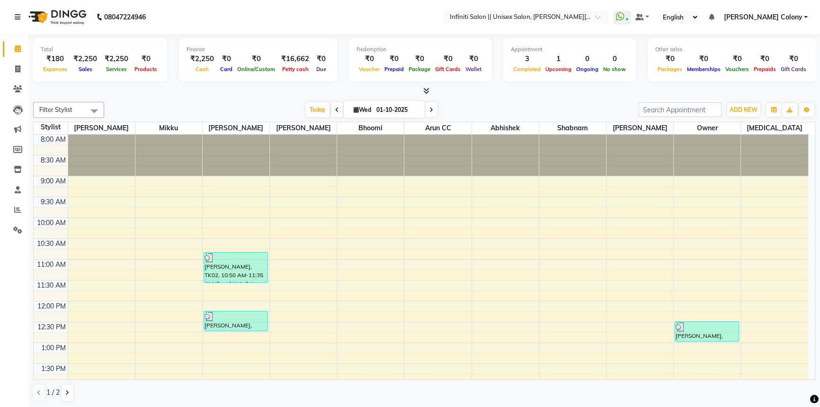
click at [430, 90] on div at bounding box center [424, 91] width 782 height 10
click at [426, 88] on icon at bounding box center [426, 90] width 6 height 7
